Goal: Transaction & Acquisition: Download file/media

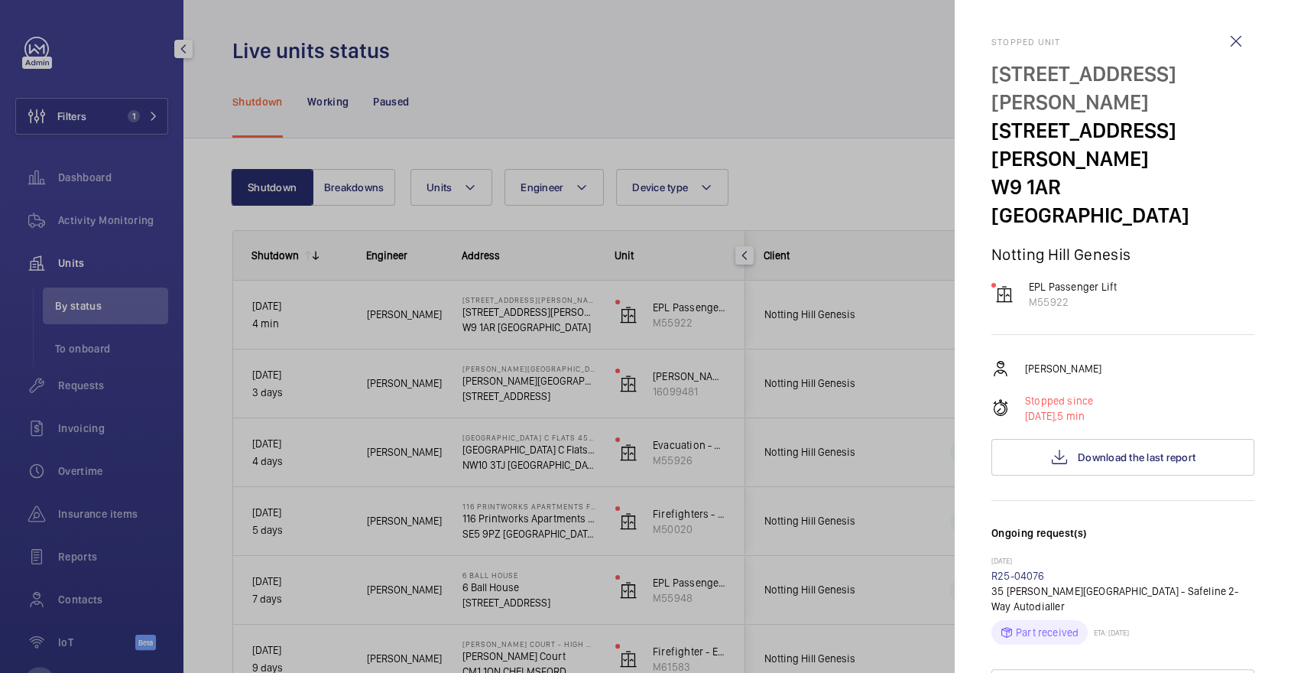
click at [138, 185] on div at bounding box center [645, 336] width 1291 height 673
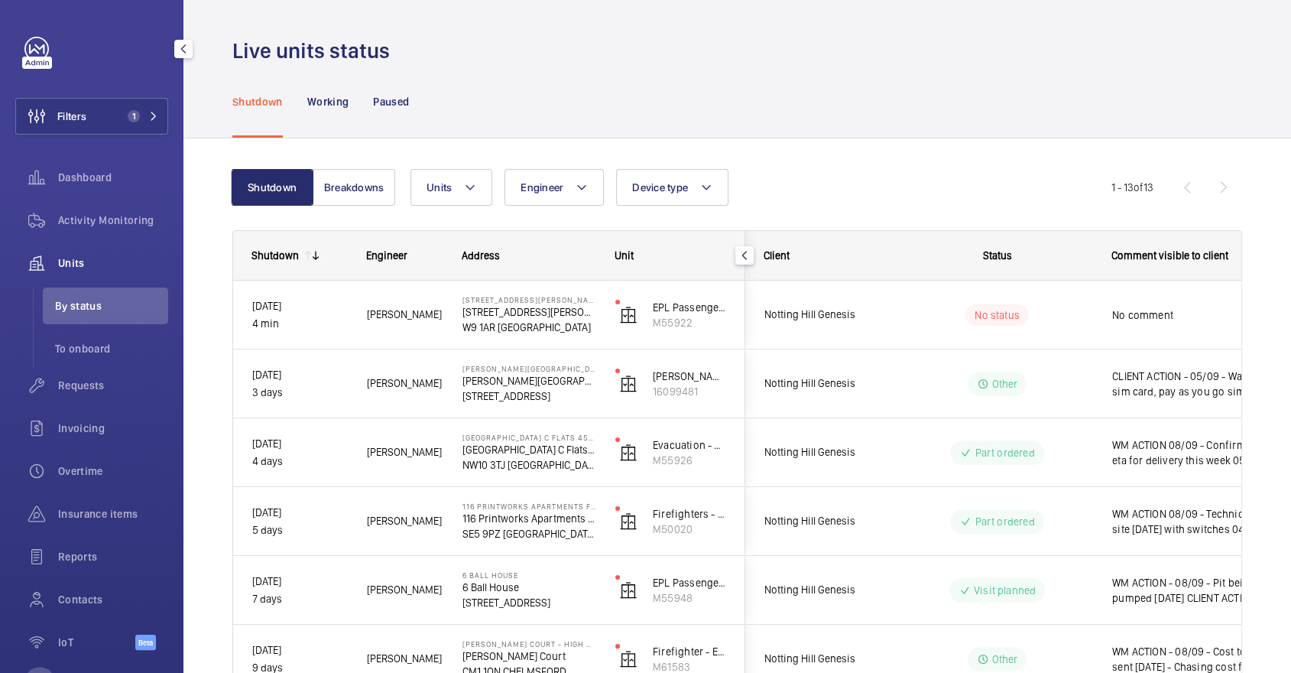
scroll to position [61, 0]
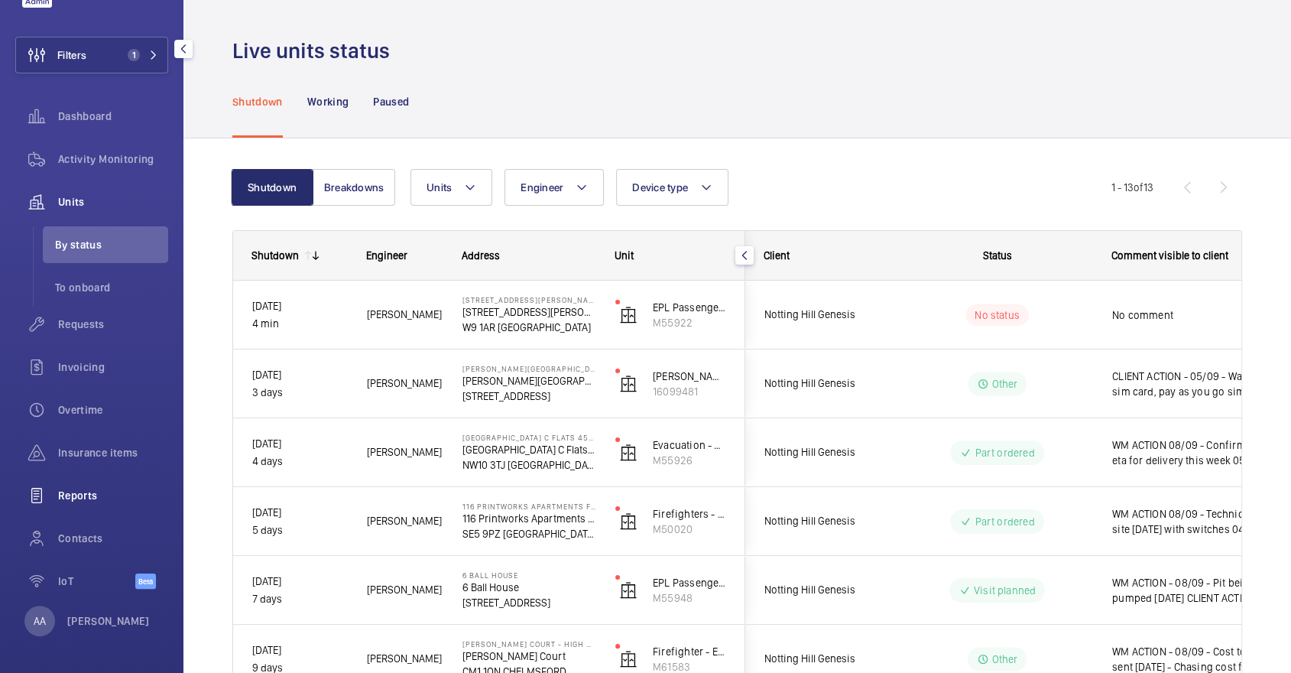
click at [141, 493] on span "Reports" at bounding box center [113, 495] width 110 height 15
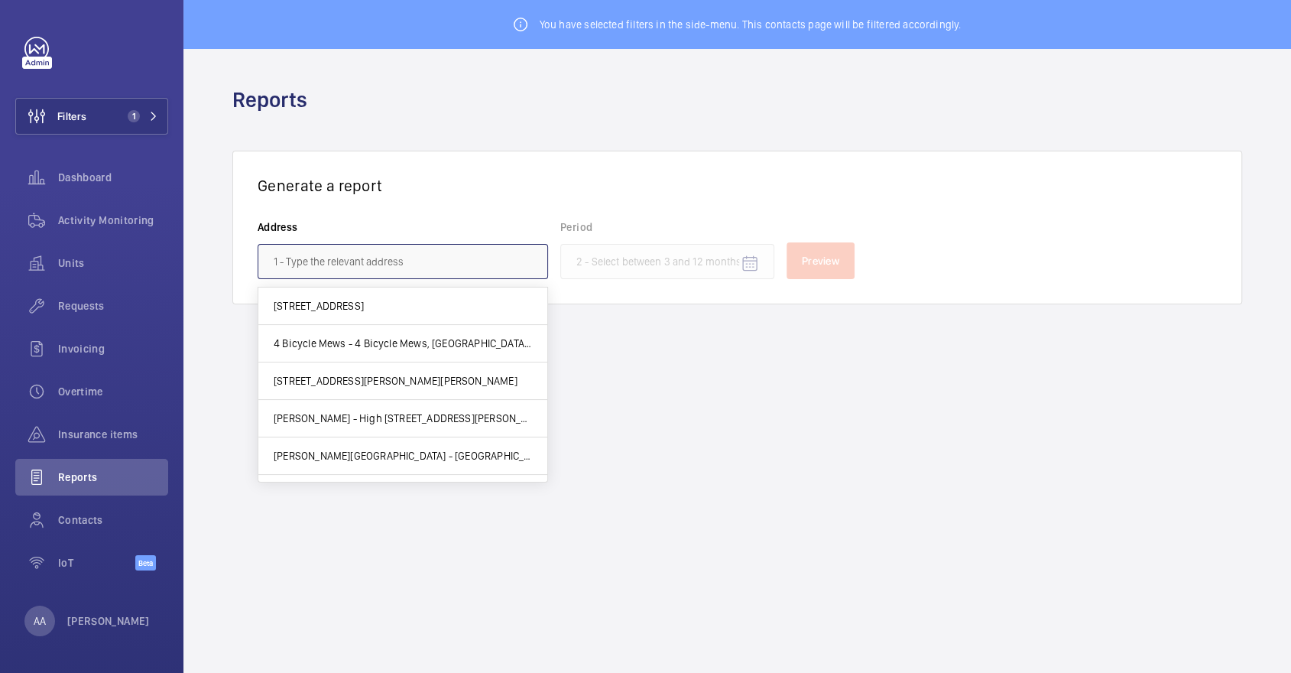
click at [433, 255] on input "text" at bounding box center [403, 261] width 290 height 35
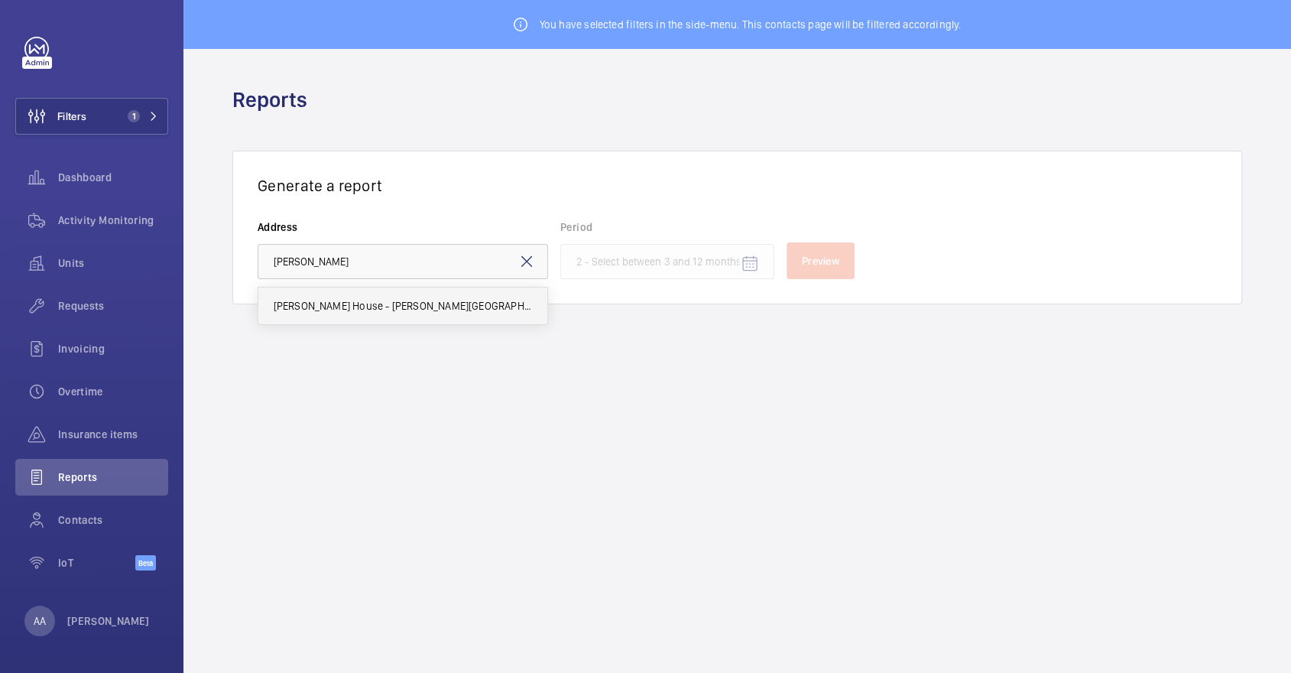
click at [414, 301] on span "[PERSON_NAME] House - [PERSON_NAME][GEOGRAPHIC_DATA]" at bounding box center [403, 305] width 258 height 15
type input "[PERSON_NAME] House - [PERSON_NAME][GEOGRAPHIC_DATA]"
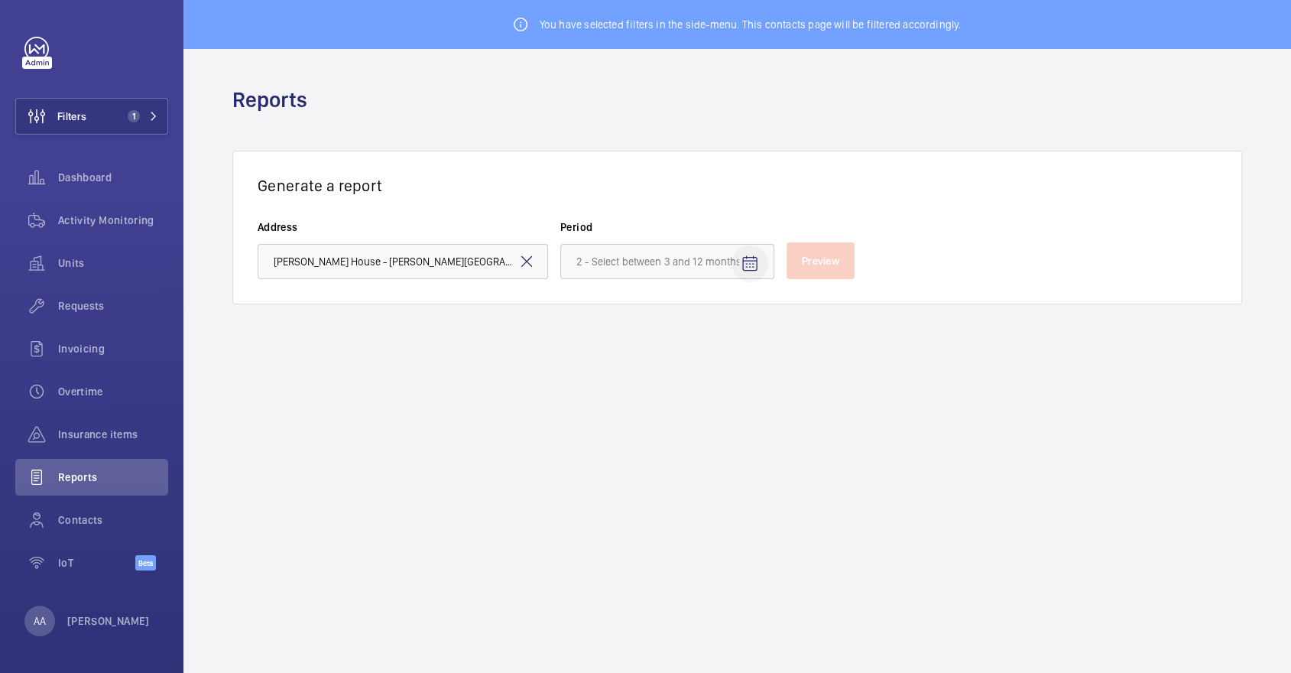
click at [735, 264] on span "Open calendar" at bounding box center [749, 263] width 37 height 37
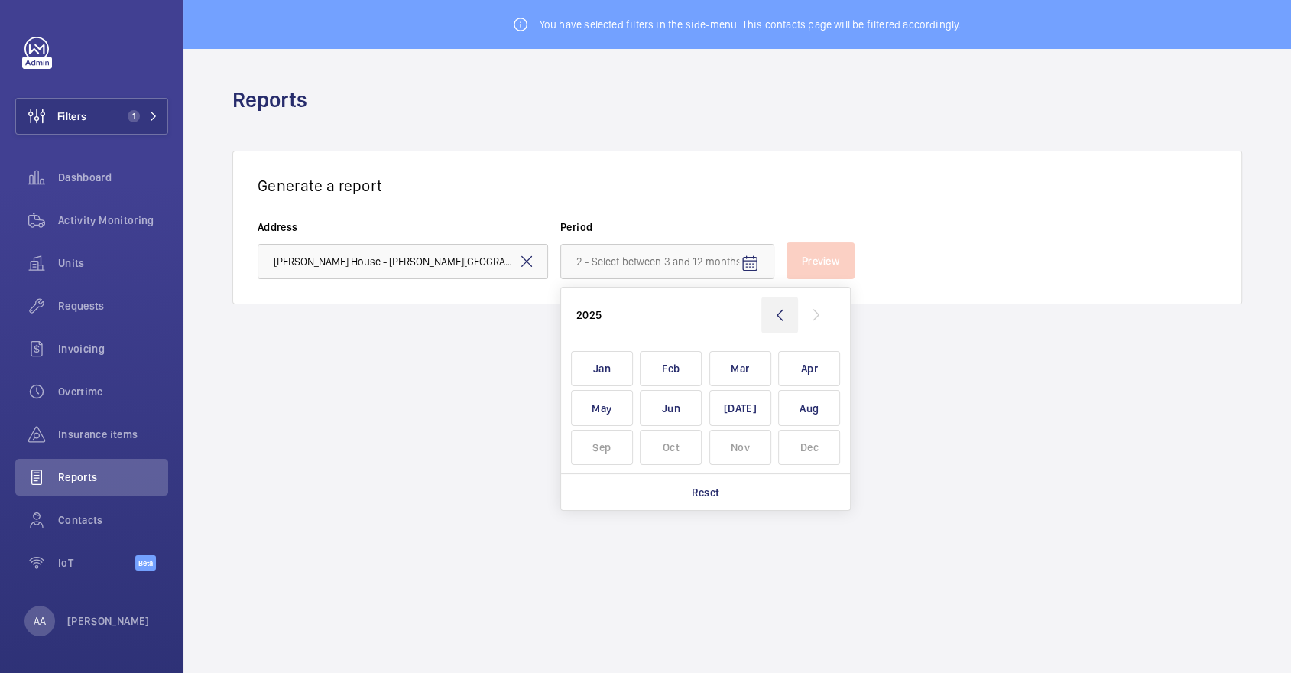
click at [767, 301] on wm-front-icon-button at bounding box center [779, 315] width 37 height 37
click at [796, 407] on span "Aug" at bounding box center [809, 408] width 62 height 36
click at [805, 314] on wm-front-icon-button at bounding box center [816, 315] width 37 height 37
click at [731, 375] on span "Mar" at bounding box center [740, 369] width 62 height 36
type input "[DATE] - [DATE]"
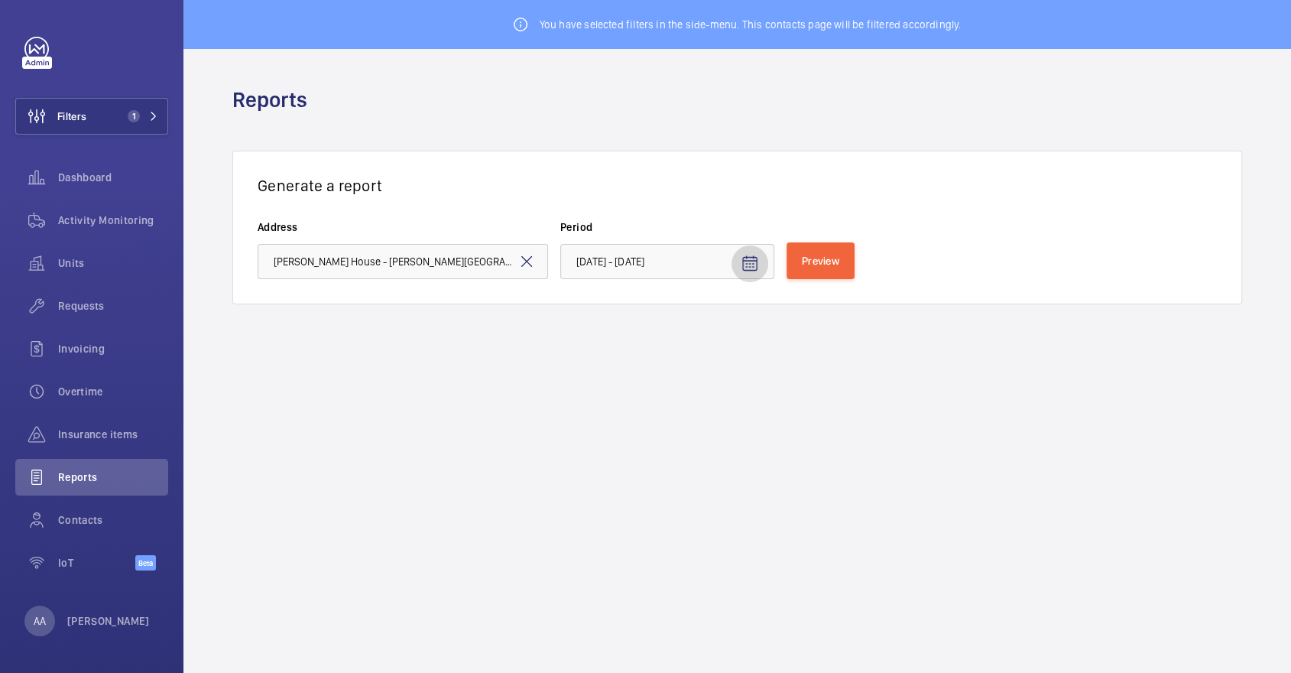
click at [760, 258] on span "Open calendar" at bounding box center [749, 263] width 37 height 37
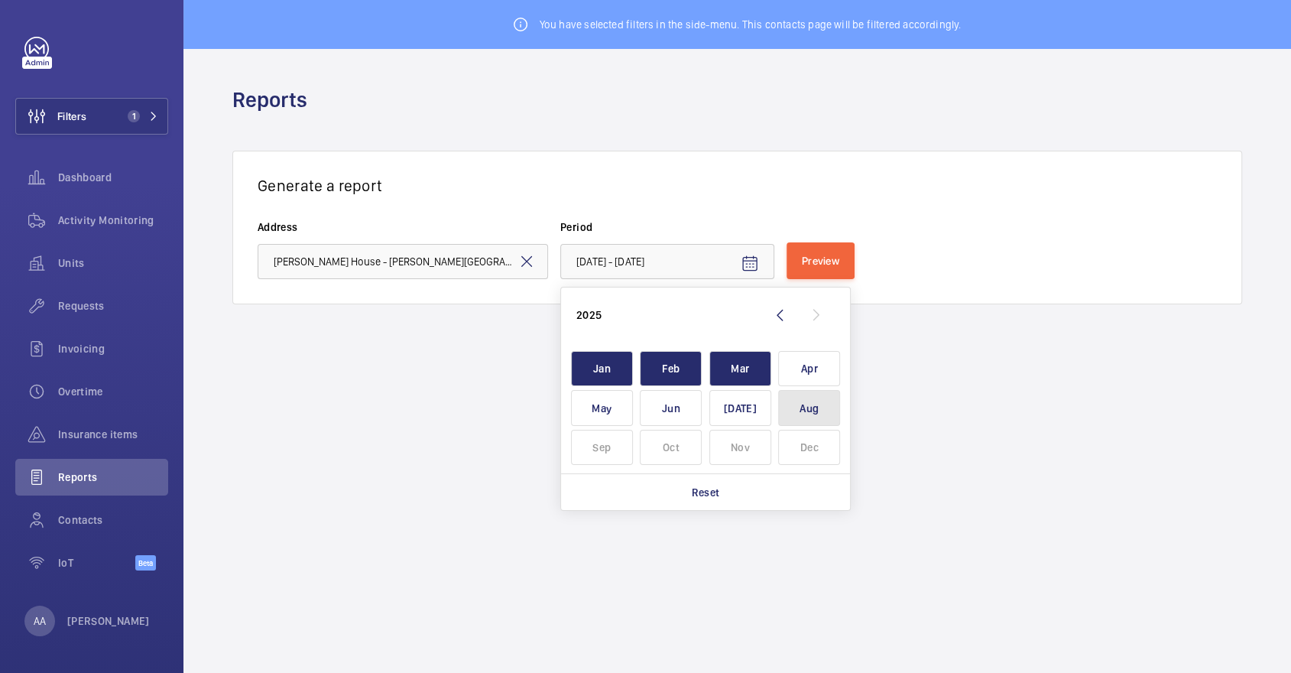
click at [816, 392] on span "Aug" at bounding box center [809, 408] width 62 height 36
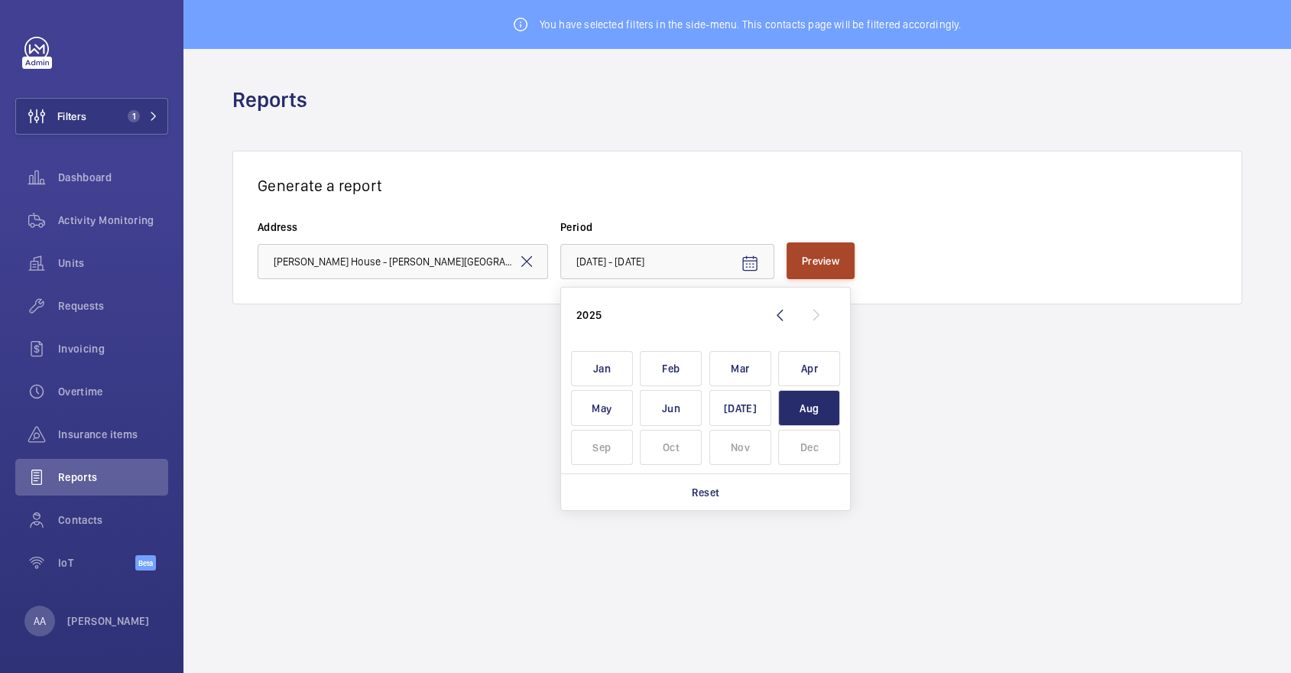
click at [828, 269] on button "Preview" at bounding box center [821, 260] width 68 height 37
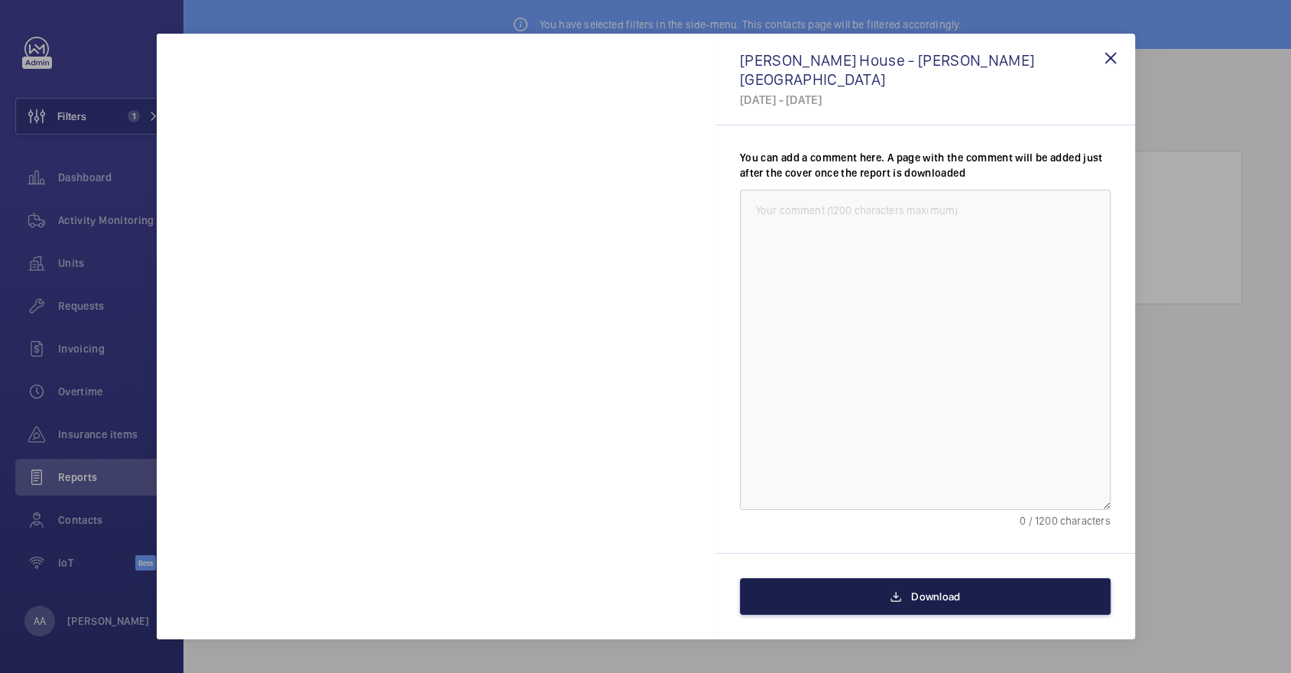
click at [962, 611] on button "Download" at bounding box center [925, 596] width 371 height 37
